Goal: Ask a question

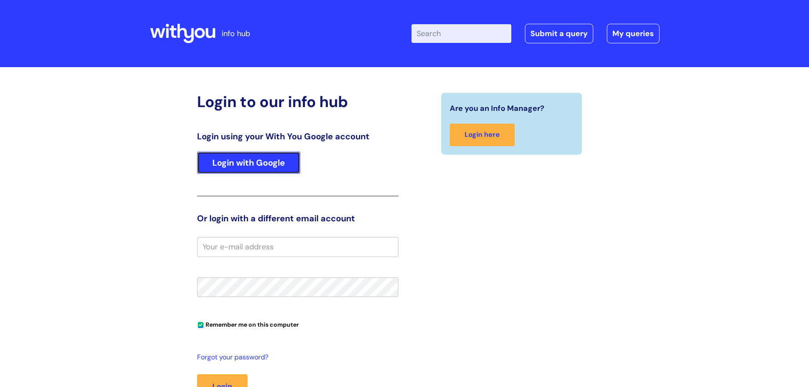
click at [271, 164] on link "Login with Google" at bounding box center [248, 163] width 103 height 22
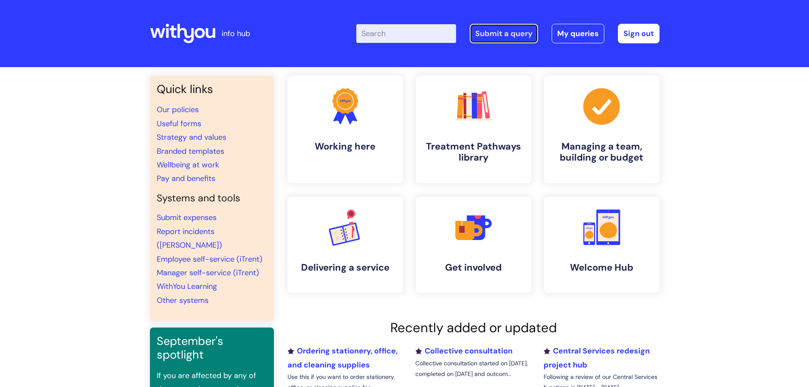
click at [522, 31] on link "Submit a query" at bounding box center [504, 34] width 68 height 20
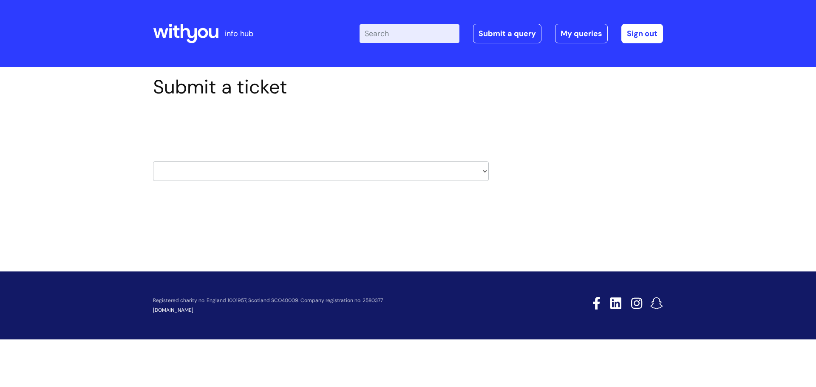
click at [465, 169] on select "HR / People IT and Support Clinical Drug Alerts Finance Accounts Data Support T…" at bounding box center [321, 171] width 336 height 20
select select "systems"
click at [153, 161] on select "HR / People IT and Support Clinical Drug Alerts Finance Accounts Data Support T…" at bounding box center [321, 171] width 336 height 20
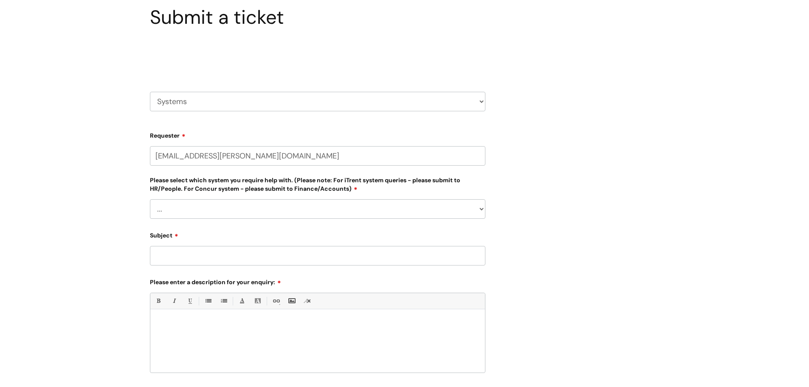
scroll to position [85, 0]
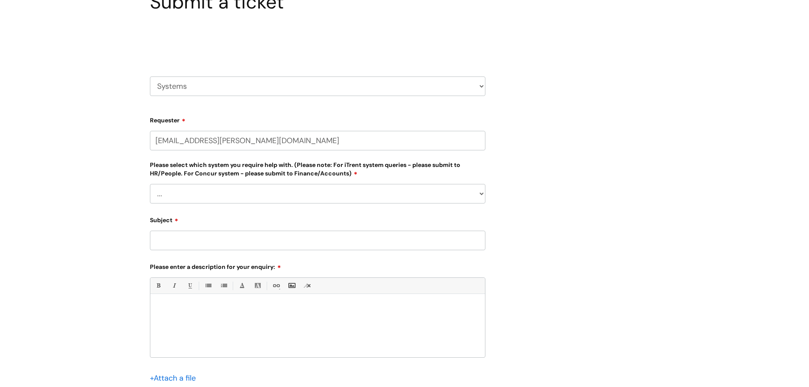
click at [364, 187] on select "... Ulysses Helpdesk Monday.com Nebula fault ILLY CarePath fault Halo fault E-c…" at bounding box center [318, 194] width 336 height 20
click at [582, 251] on div "Submit a ticket Select issue type HR / People IT and Support Clinical Drug Aler…" at bounding box center [405, 214] width 522 height 447
